Goal: Task Accomplishment & Management: Manage account settings

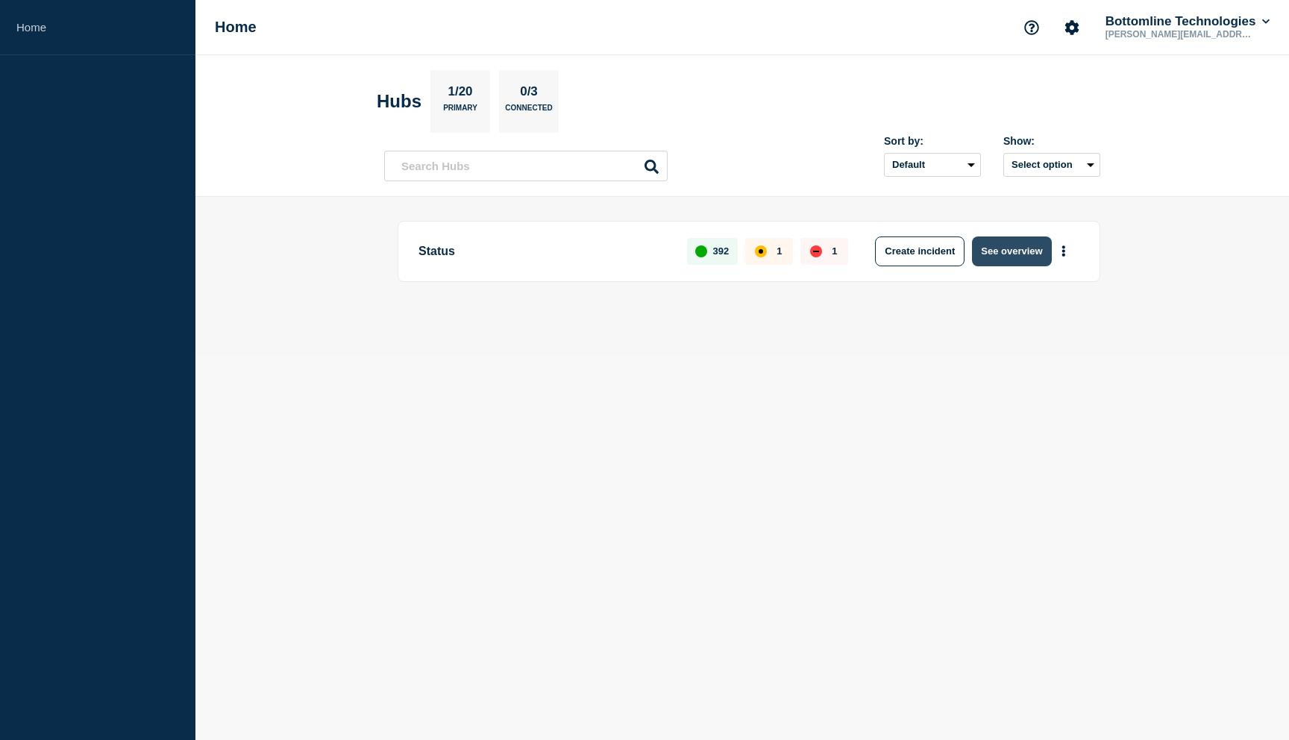
click at [1011, 247] on button "See overview" at bounding box center [1011, 251] width 79 height 30
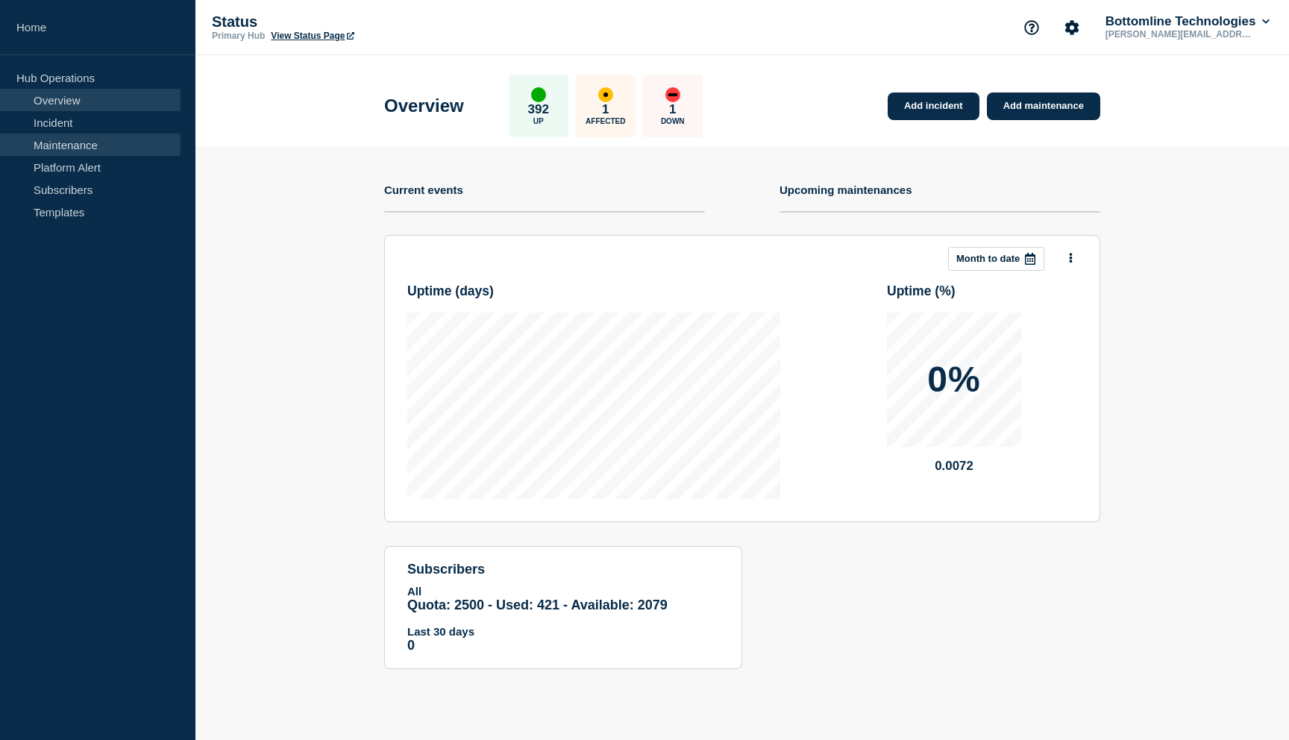
click at [86, 154] on link "Maintenance" at bounding box center [90, 144] width 180 height 22
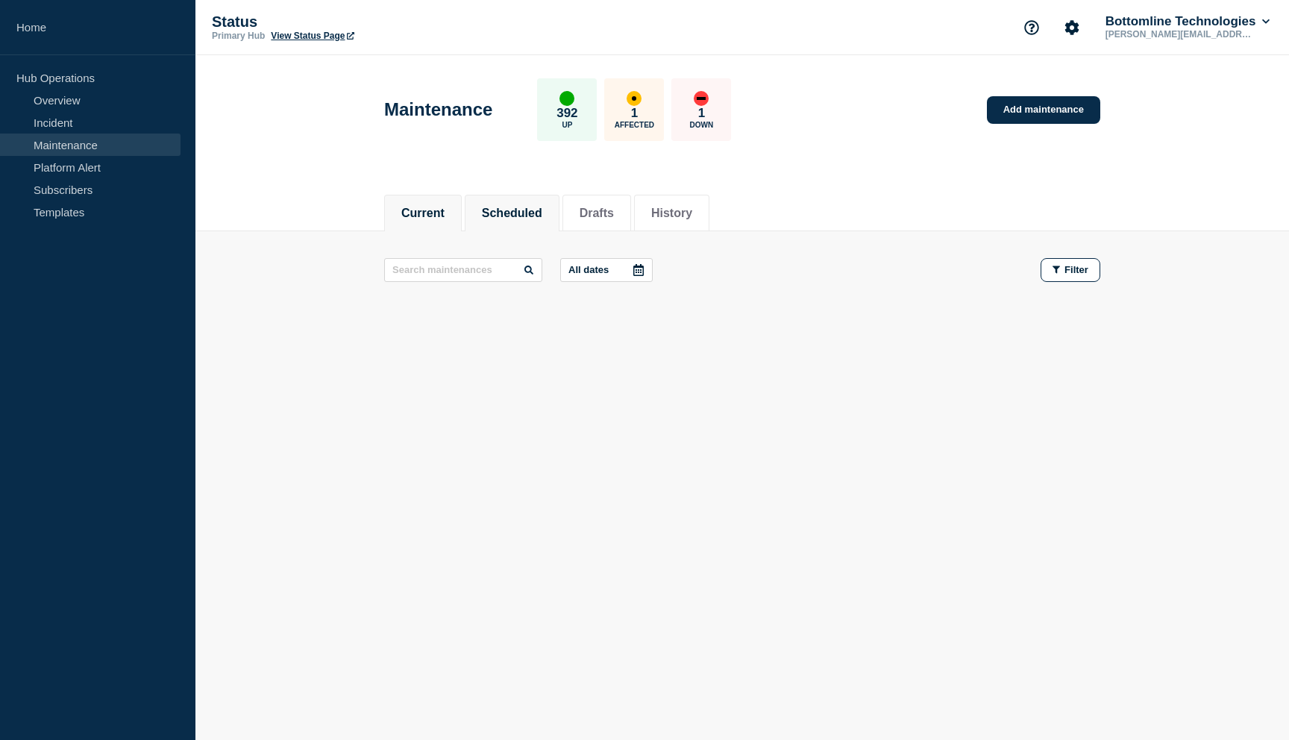
click at [500, 201] on li "Scheduled" at bounding box center [512, 213] width 95 height 37
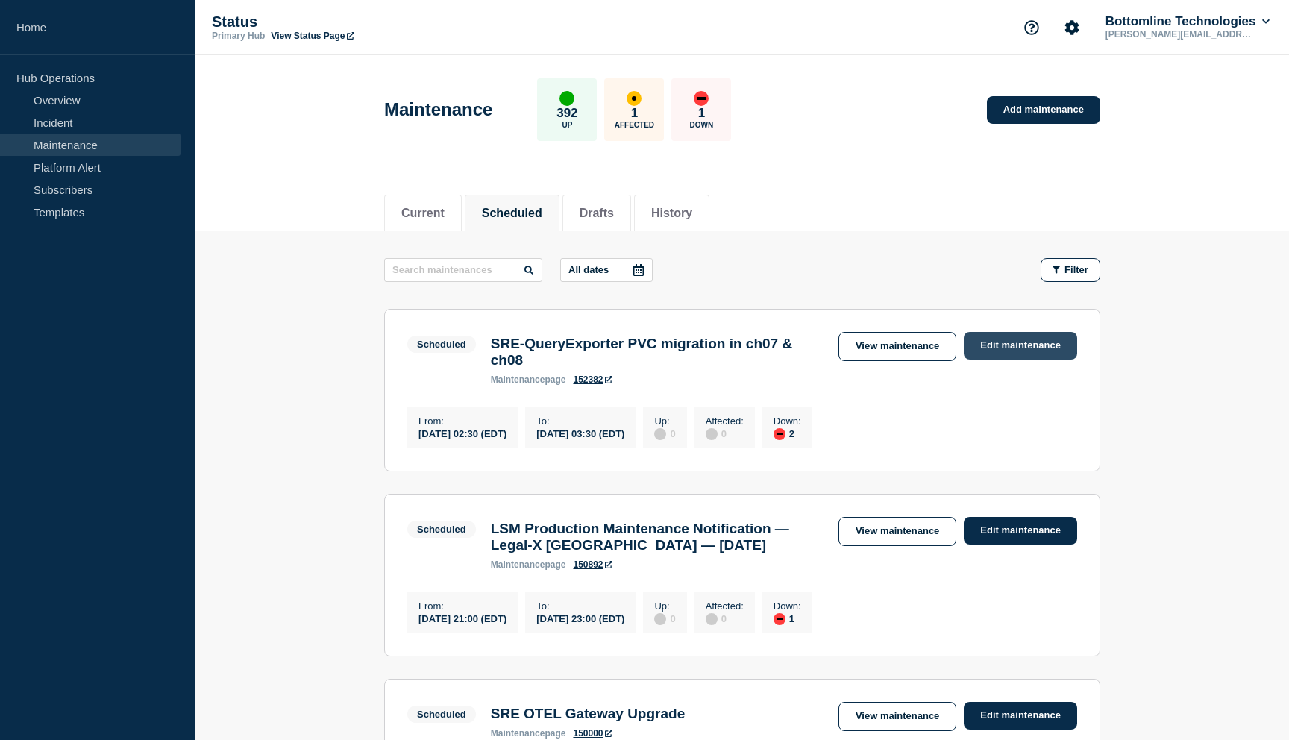
click at [1034, 344] on link "Edit maintenance" at bounding box center [1020, 346] width 113 height 28
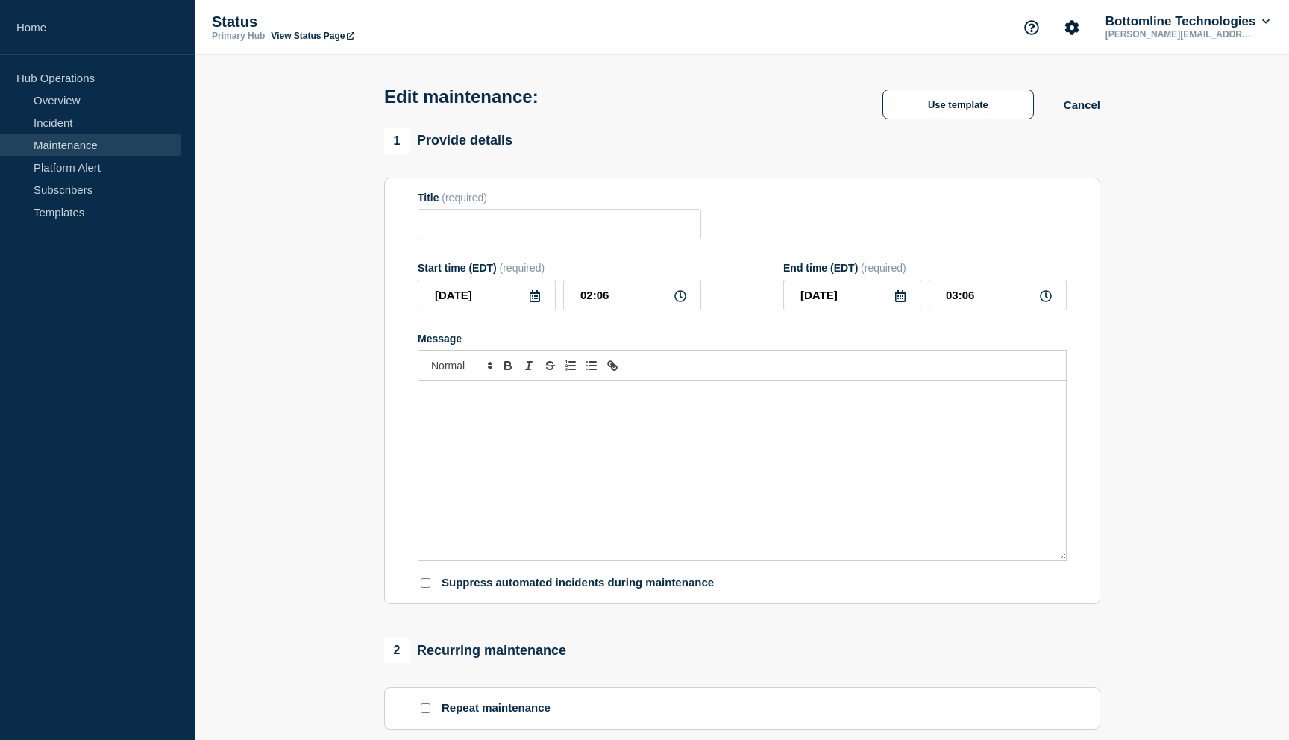
type input "SRE-QueryExporter PVC migration in ch07 & ch08"
type input "02:30"
type input "03:30"
checkbox input "true"
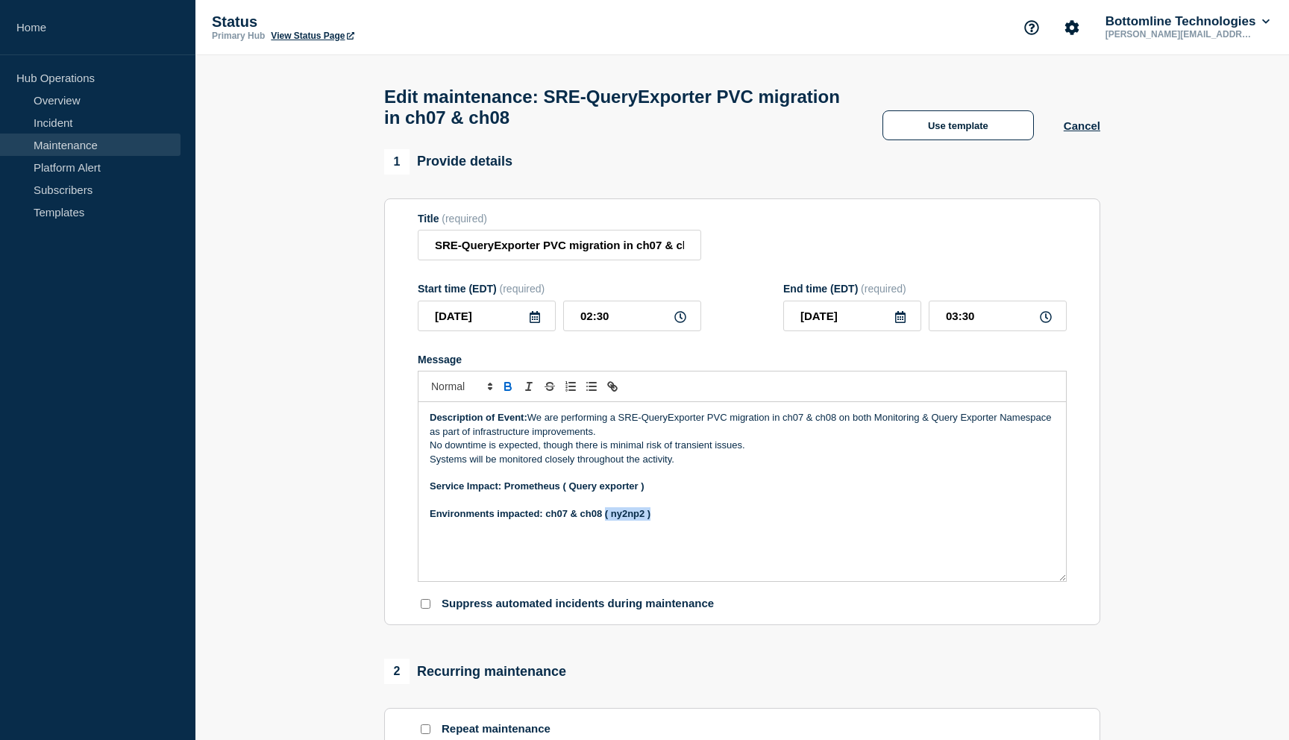
drag, startPoint x: 606, startPoint y: 530, endPoint x: 729, endPoint y: 529, distance: 123.1
click at [729, 521] on p "Environments impacted: ch07 & ch08 ( ny2np2 )" at bounding box center [742, 513] width 625 height 13
drag, startPoint x: 925, startPoint y: 438, endPoint x: 1006, endPoint y: 436, distance: 81.3
click at [1006, 436] on p "Description of Event: We are performing a SRE-QueryExporter PVC migration in ch…" at bounding box center [742, 425] width 625 height 28
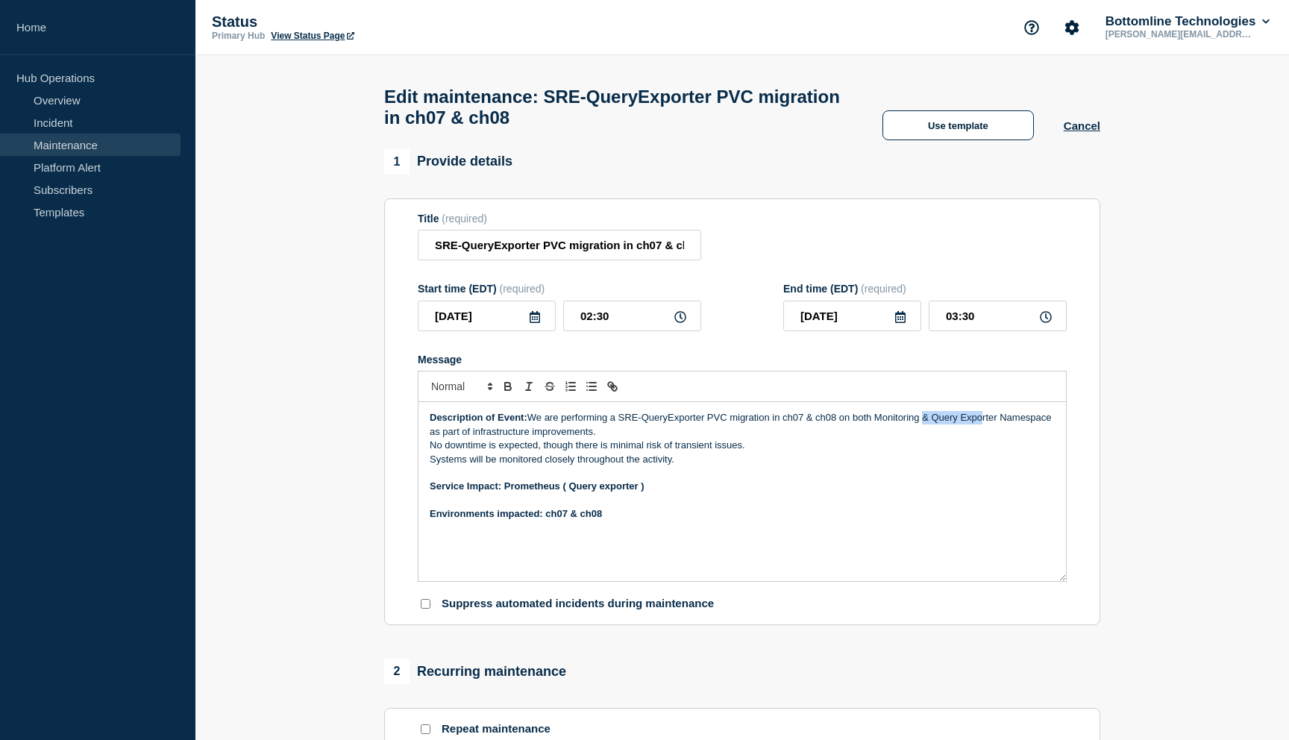
drag, startPoint x: 926, startPoint y: 437, endPoint x: 984, endPoint y: 437, distance: 58.2
click at [984, 437] on p "Description of Event: We are performing a SRE-QueryExporter PVC migration in ch…" at bounding box center [742, 425] width 625 height 28
click at [970, 436] on p "Description of Event: We are performing a SRE-QueryExporter PVC migration in ch…" at bounding box center [742, 425] width 625 height 28
drag, startPoint x: 926, startPoint y: 437, endPoint x: 1053, endPoint y: 431, distance: 127.7
click at [1053, 431] on p "Description of Event: We are performing a SRE-QueryExporter PVC migration in ch…" at bounding box center [742, 425] width 625 height 28
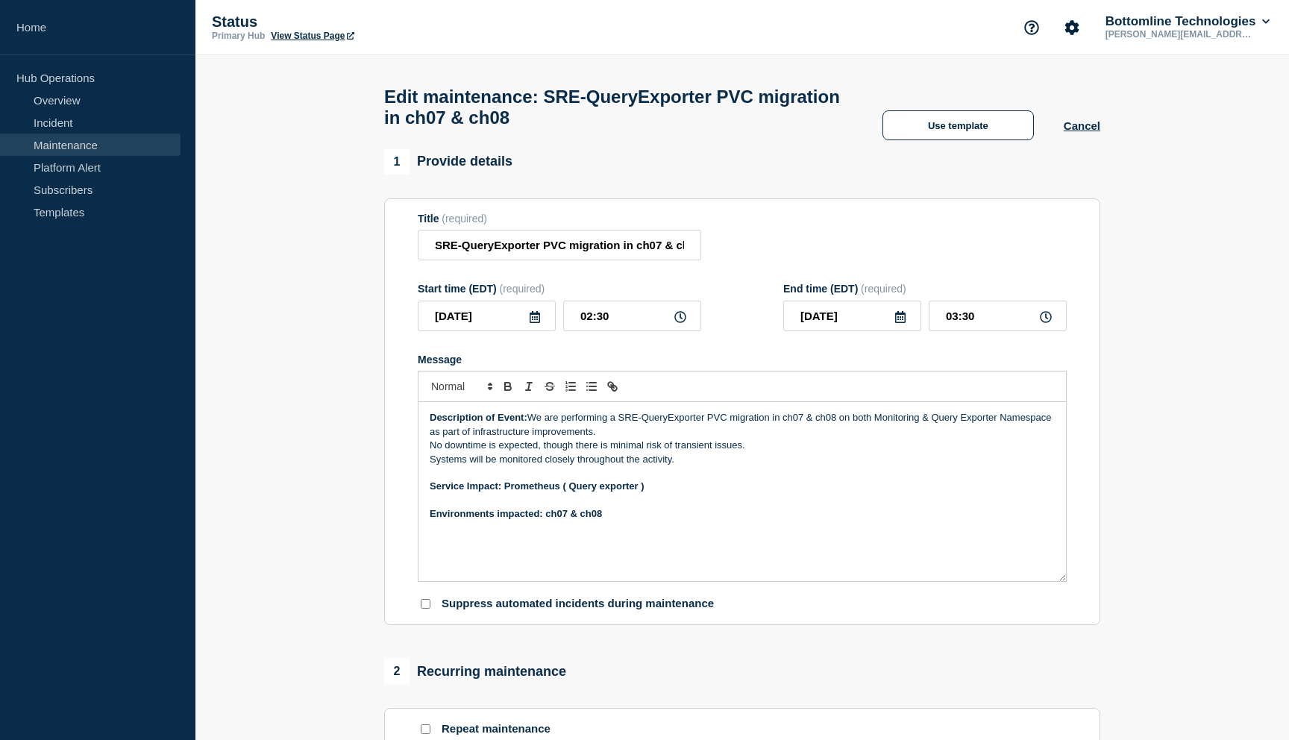
click at [987, 466] on p "Systems will be monitored closely throughout the activity." at bounding box center [742, 459] width 625 height 13
drag, startPoint x: 855, startPoint y: 438, endPoint x: 887, endPoint y: 433, distance: 31.6
click at [913, 433] on p "Description of Event: We are performing a SRE-QueryExporter PVC migration in ch…" at bounding box center [742, 425] width 625 height 28
click at [875, 433] on p "Description of Event: We are performing a SRE-QueryExporter PVC migration in ch…" at bounding box center [742, 425] width 625 height 28
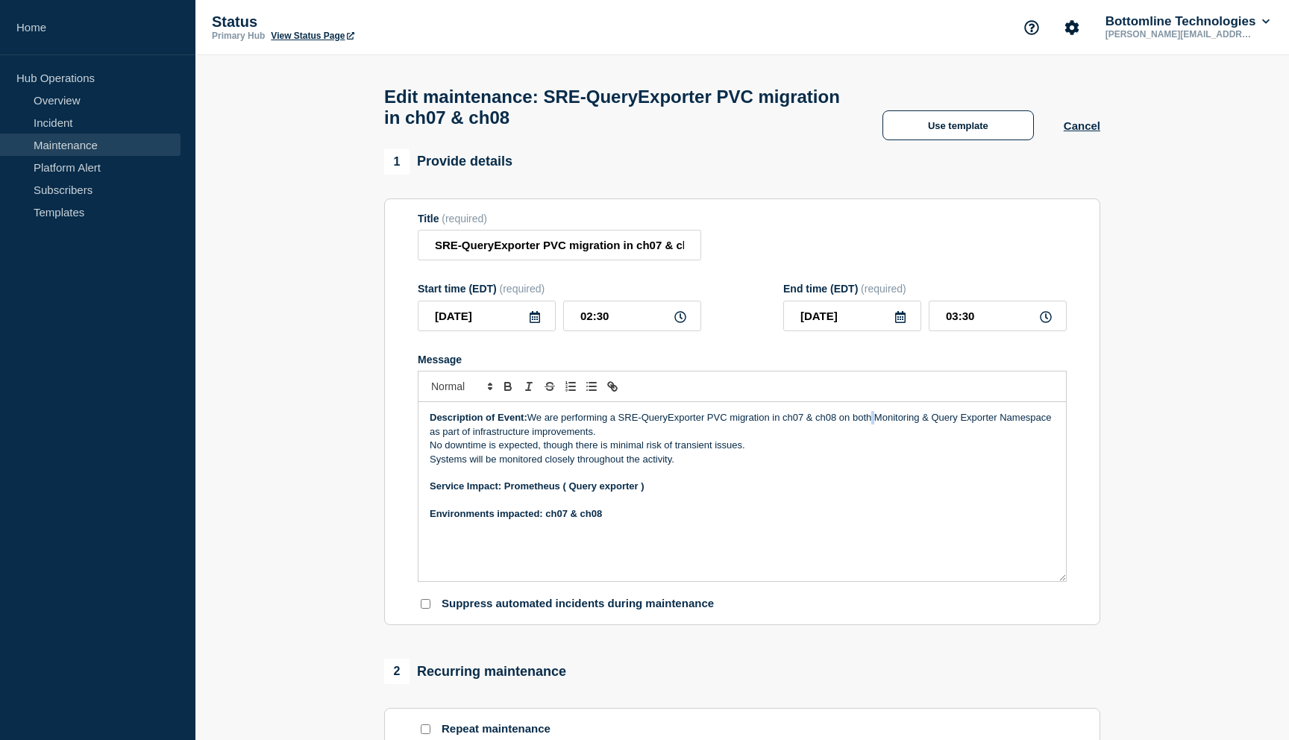
click at [861, 436] on p "Description of Event: We are performing a SRE-QueryExporter PVC migration in ch…" at bounding box center [742, 425] width 625 height 28
drag, startPoint x: 905, startPoint y: 438, endPoint x: 980, endPoint y: 434, distance: 75.4
click at [980, 434] on p "Description of Event: We are performing a SRE-QueryExporter PVC migration in ch…" at bounding box center [742, 425] width 625 height 28
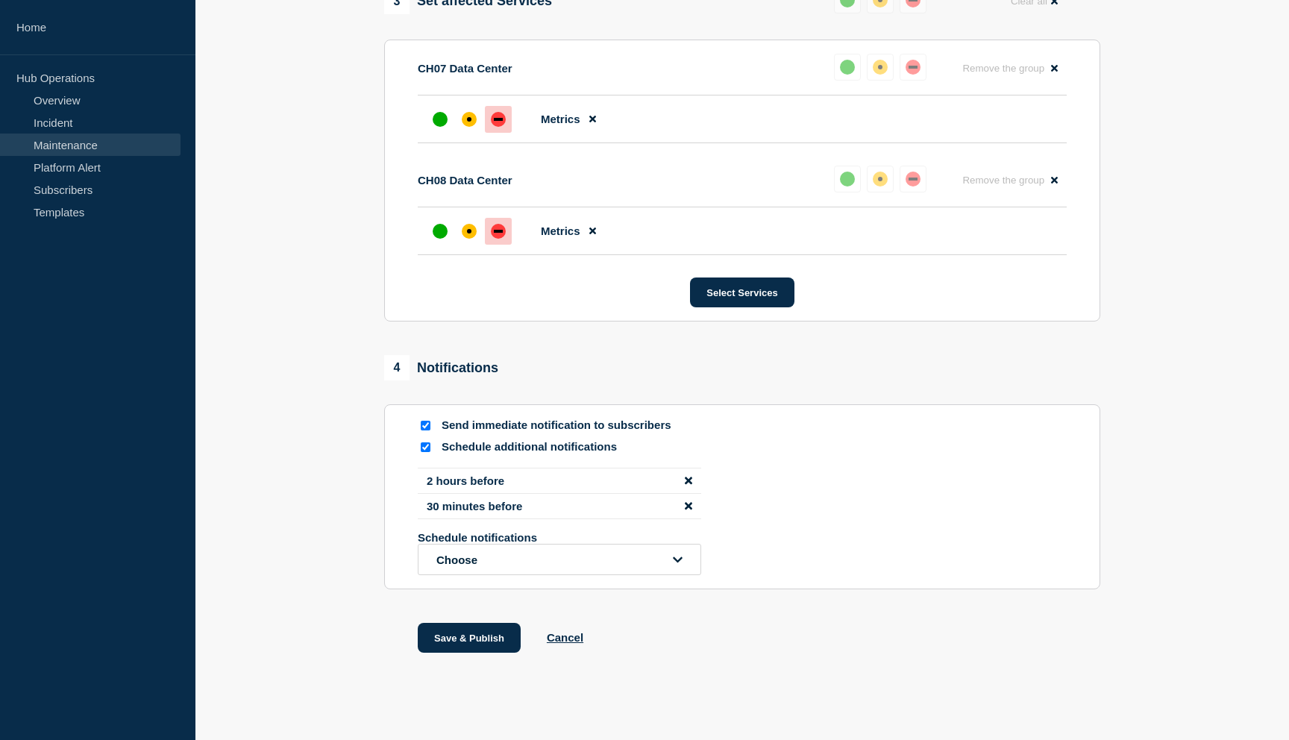
scroll to position [853, 0]
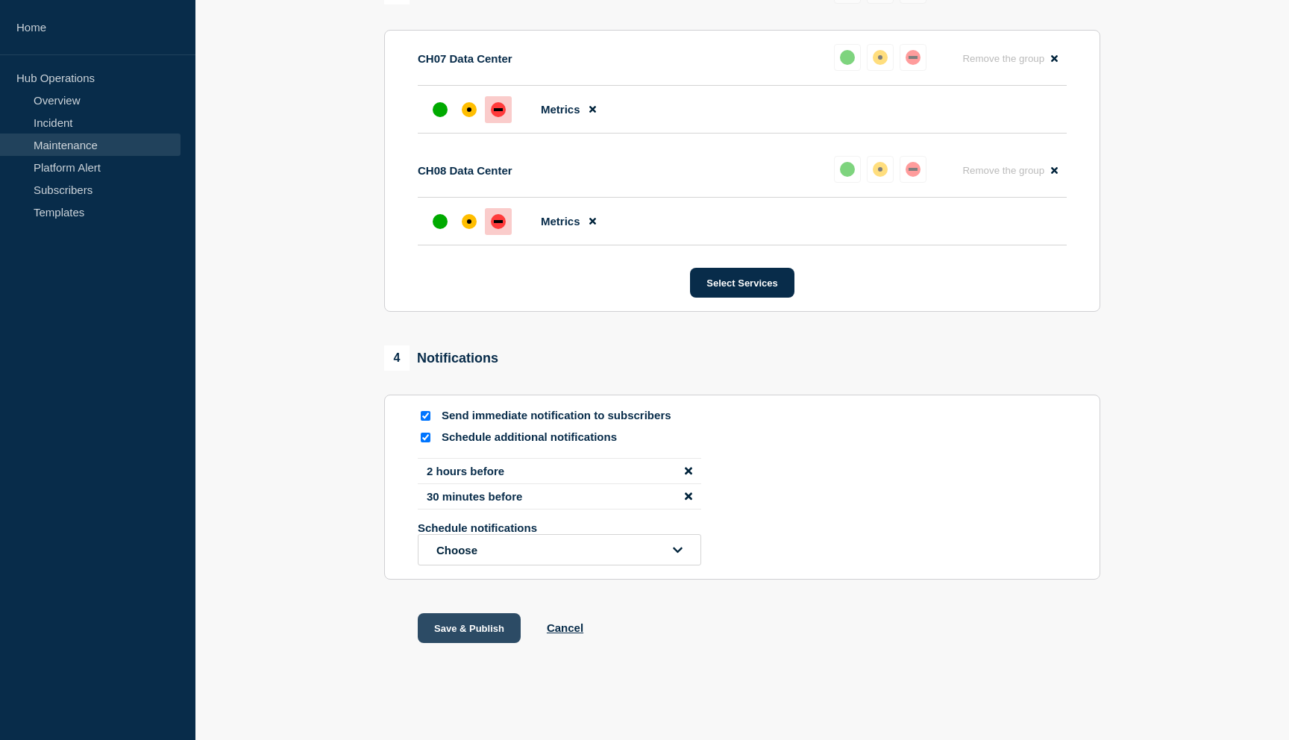
click at [470, 629] on button "Save & Publish" at bounding box center [469, 628] width 103 height 30
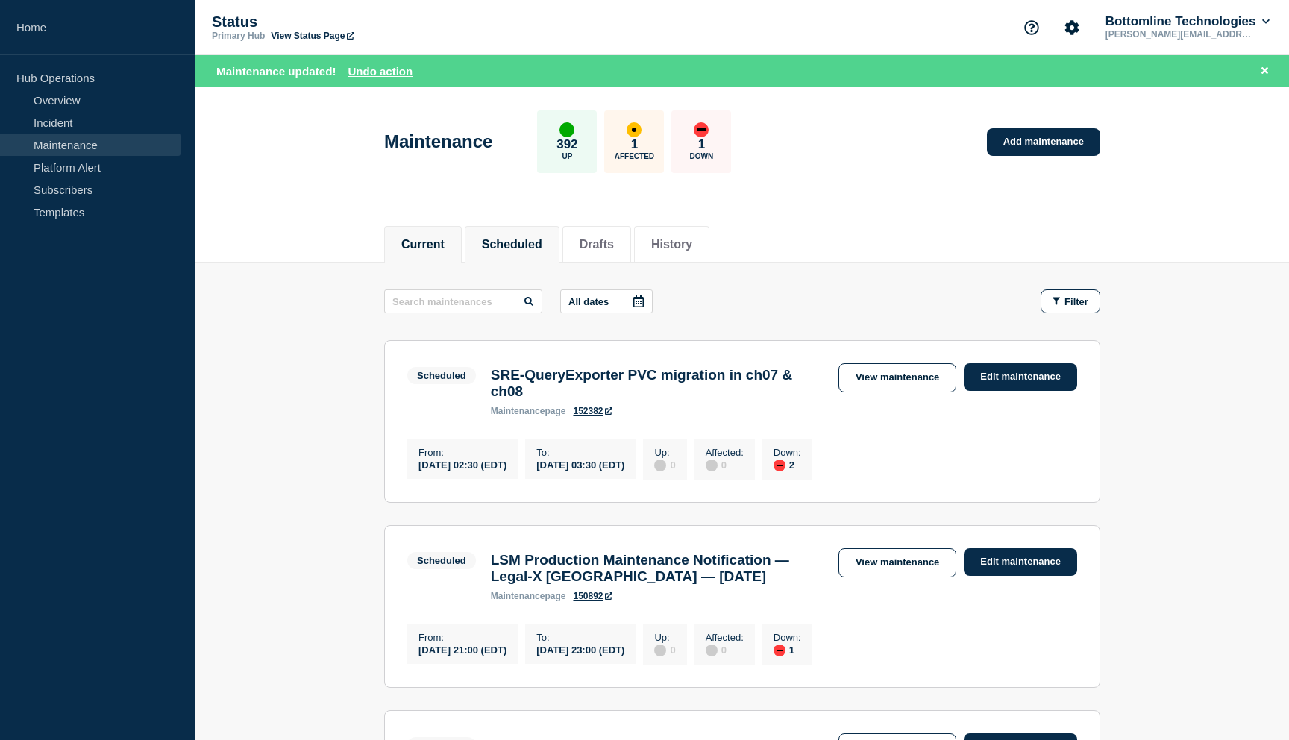
click at [420, 252] on li "Current" at bounding box center [423, 244] width 78 height 37
click at [520, 243] on button "Scheduled" at bounding box center [512, 244] width 60 height 13
